Goal: Find specific page/section: Find specific page/section

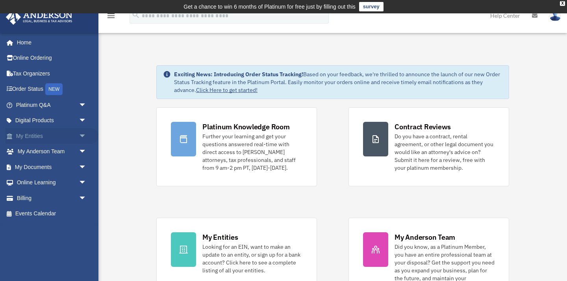
click at [37, 138] on link "My Entities arrow_drop_down" at bounding box center [52, 136] width 93 height 16
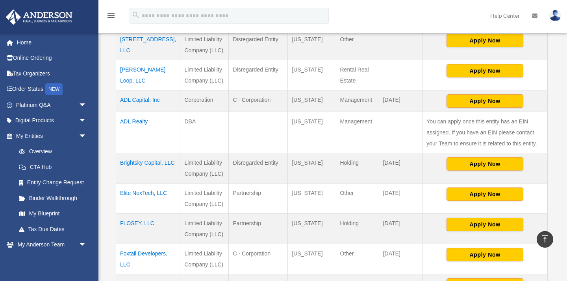
scroll to position [216, 0]
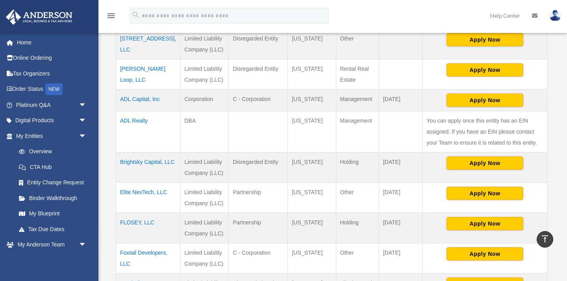
click at [378, 175] on td "[DATE]" at bounding box center [400, 167] width 44 height 30
click at [139, 164] on td "Brightsky Capital, LLC" at bounding box center [148, 167] width 64 height 30
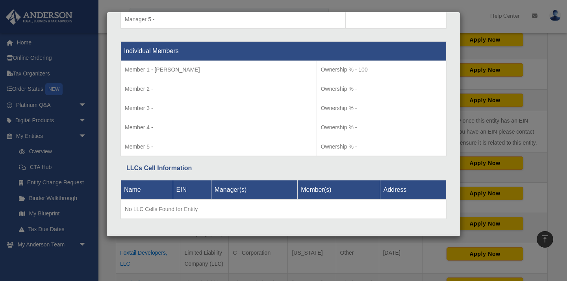
scroll to position [792, 0]
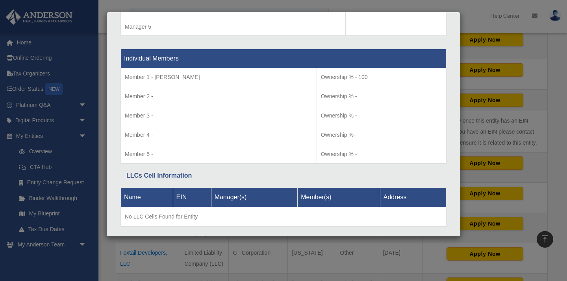
click at [467, 39] on div "Details × Articles Sent Organizational Date" at bounding box center [283, 140] width 567 height 281
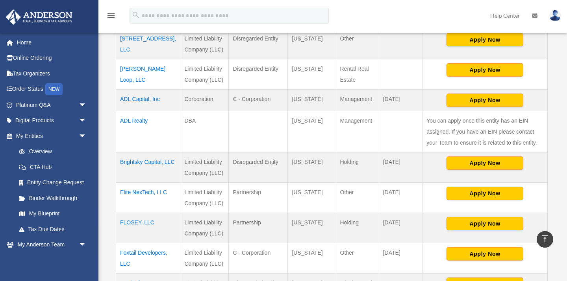
click at [46, 13] on img at bounding box center [39, 16] width 71 height 15
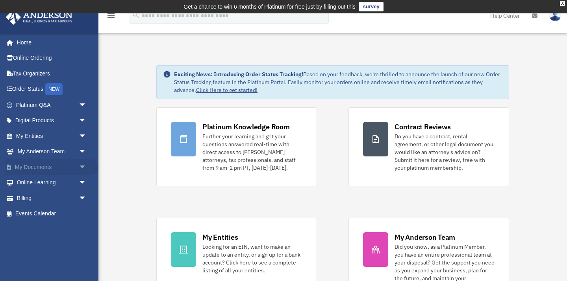
click at [83, 165] on span "arrow_drop_down" at bounding box center [87, 167] width 16 height 16
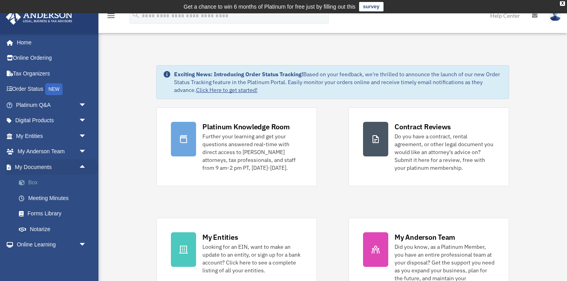
click at [41, 185] on link "Box" at bounding box center [54, 183] width 87 height 16
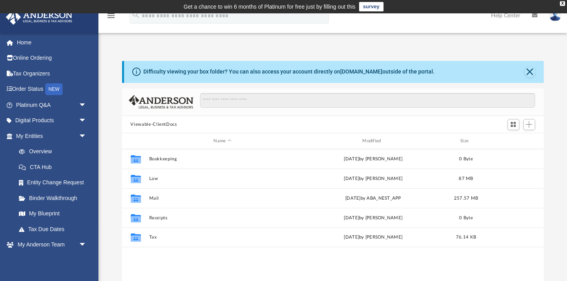
scroll to position [179, 421]
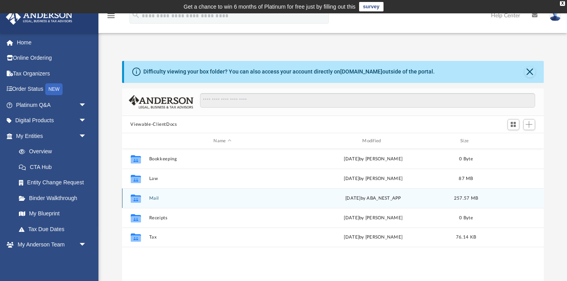
click at [154, 199] on button "Mail" at bounding box center [222, 198] width 147 height 5
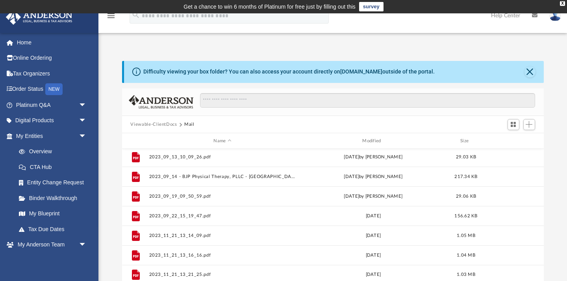
scroll to position [0, 0]
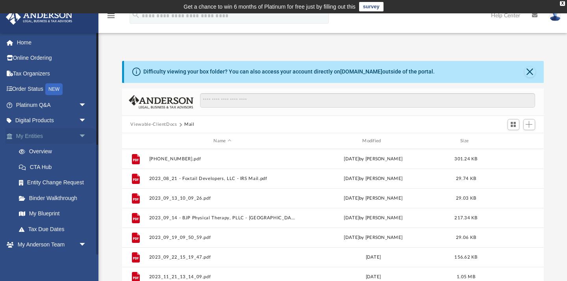
click at [34, 137] on link "My Entities arrow_drop_down" at bounding box center [52, 136] width 93 height 16
click at [37, 151] on link "Overview" at bounding box center [54, 152] width 87 height 16
